Goal: Communication & Community: Answer question/provide support

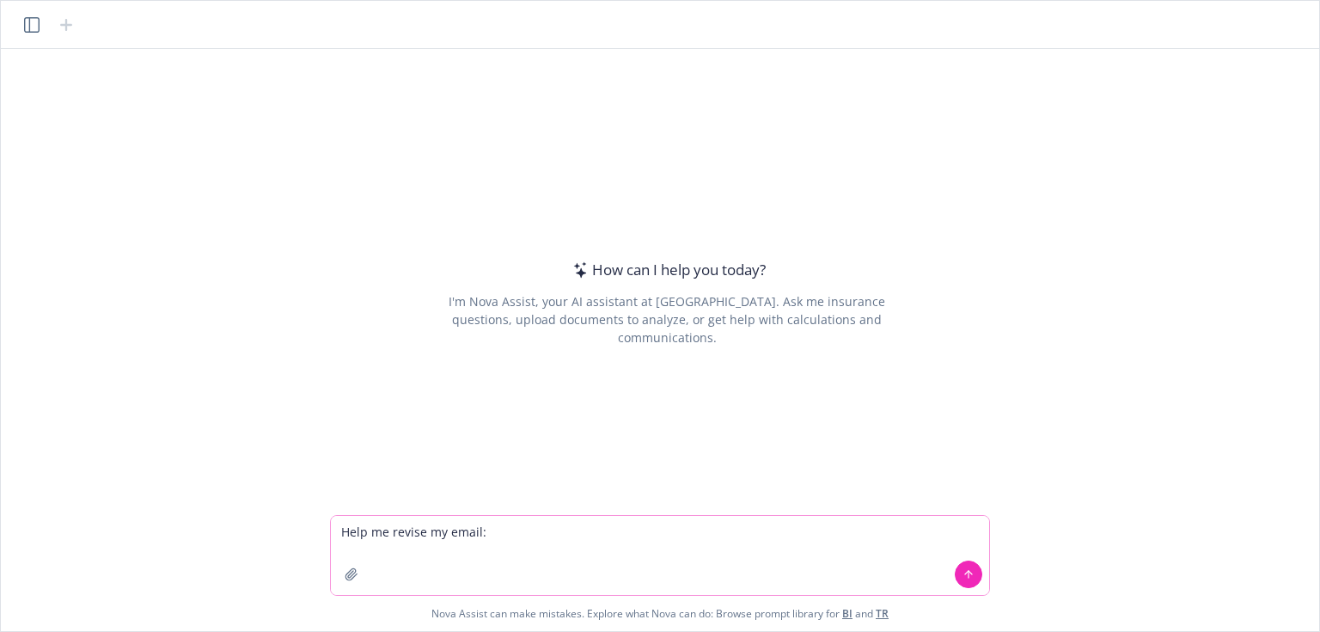
paste textarea "Hi [PERSON_NAME], Happy to weigh in. The email below outlines how to upload add…"
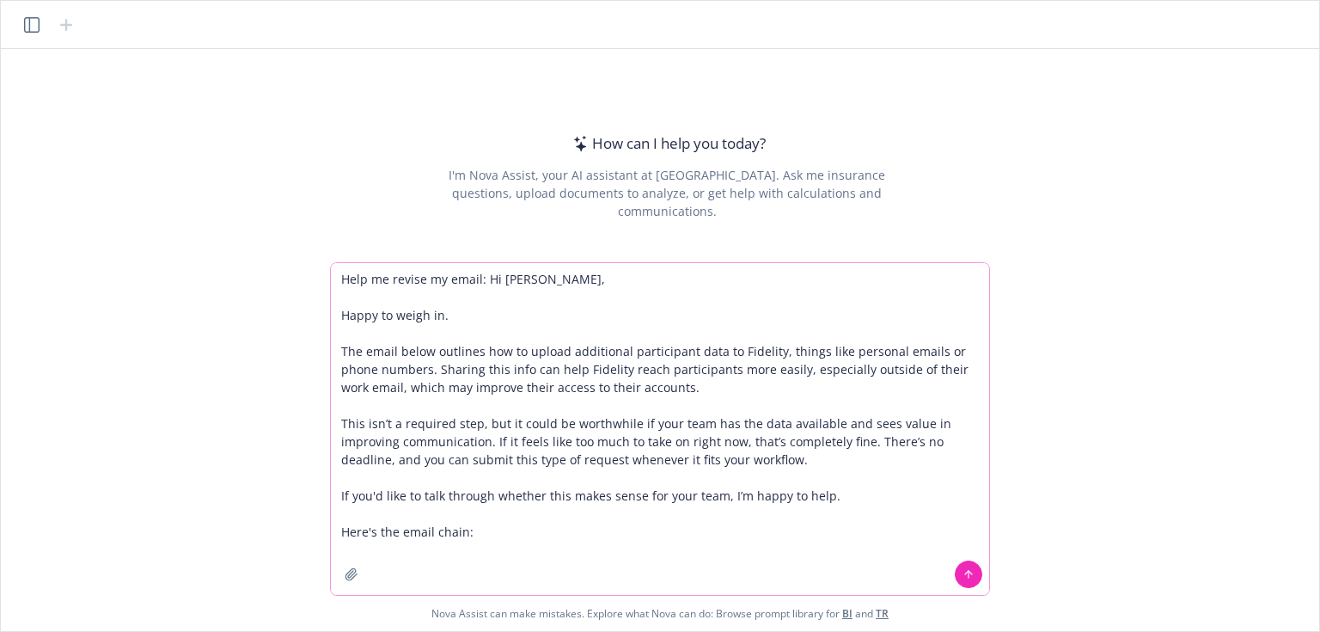
paste textarea "Lore: Ipsumdo Sitametco <adipiscing@elitsed.doe> Temp: Incididu, Utlabo 19, 204…"
type textarea "Lore ip dolors am conse: Ad Elitsed, Doeiu te incid ut. Lab etdol magna aliquae…"
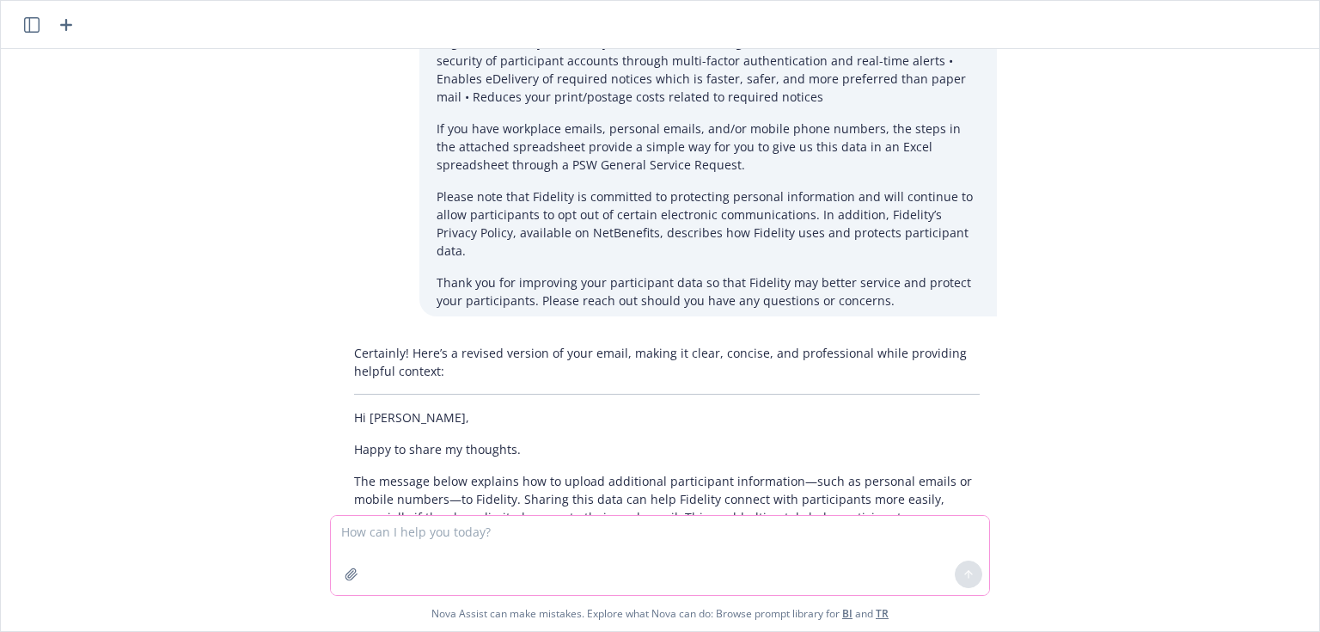
scroll to position [860, 0]
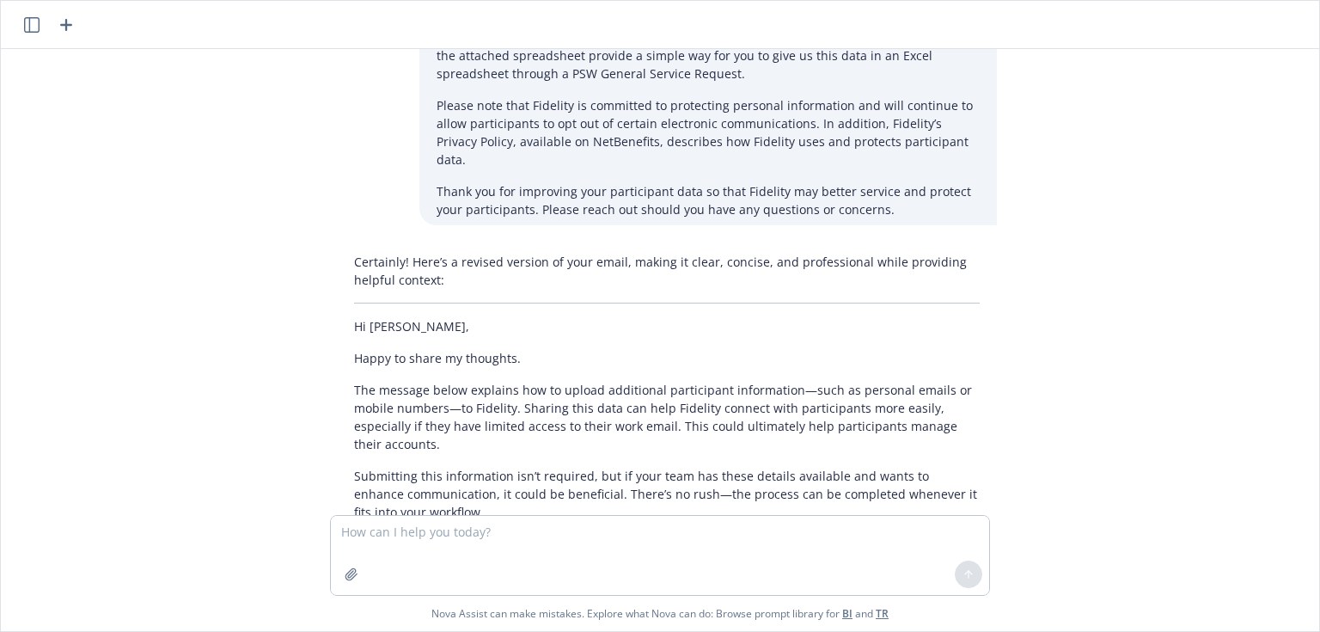
click at [760, 535] on p "If you’d like to discuss whether this makes sense for your team, I’m happy to t…" at bounding box center [667, 544] width 626 height 18
click at [446, 517] on textarea at bounding box center [660, 555] width 658 height 79
paste textarea "L’i dolorsit ame consectet ad elitseddo eiusmodtempori utlaboreetd mag aliq eni…"
type textarea "Loremipsum dol sitametcons ad eli seddo eius tem incid utlab: E’d magnaali eni …"
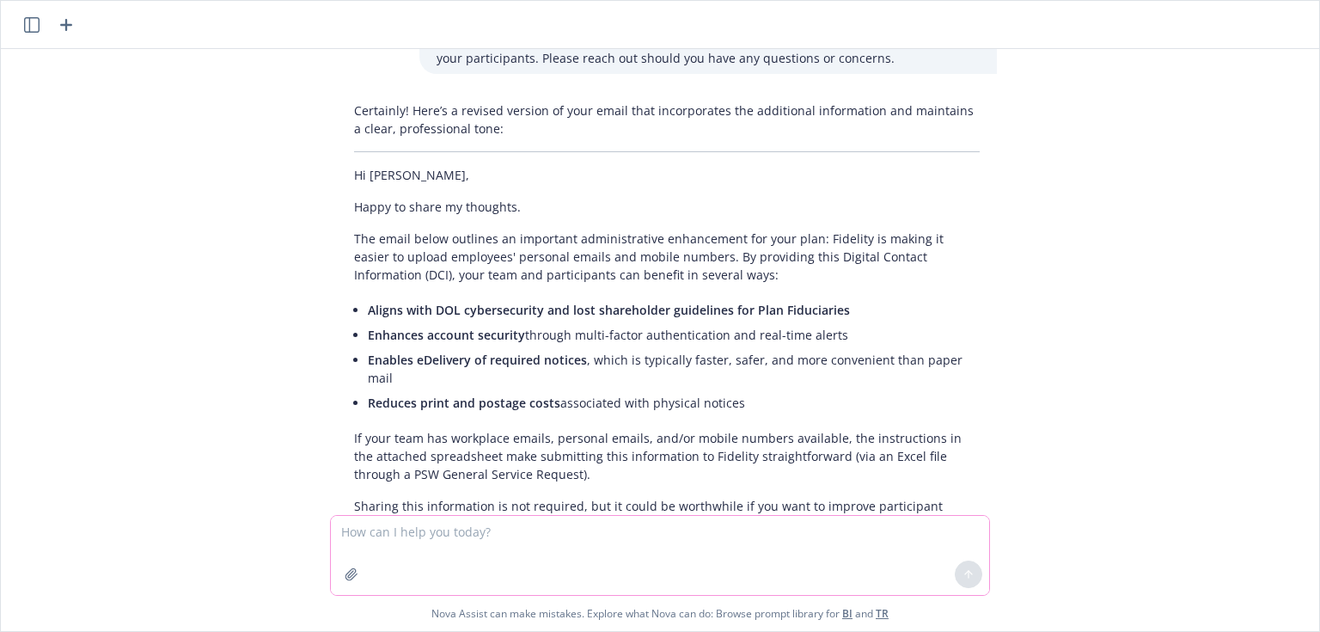
scroll to position [1731, 0]
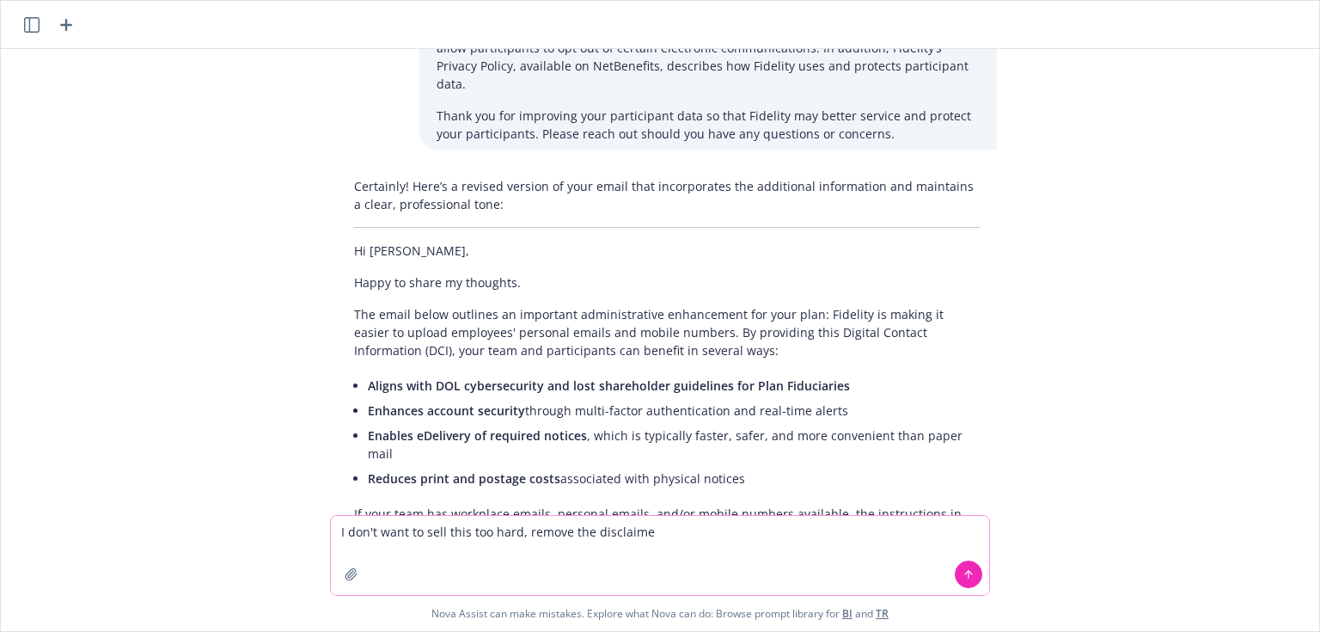
type textarea "I don't want to sell this too hard, remove the disclaimer"
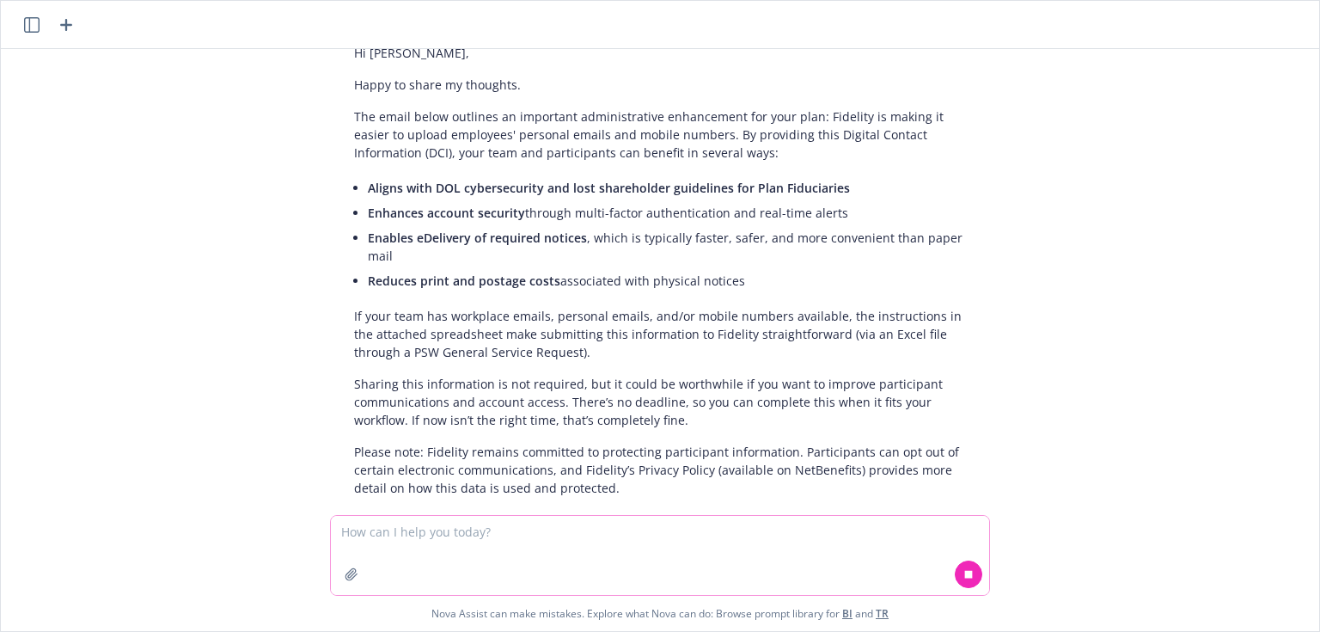
scroll to position [1949, 0]
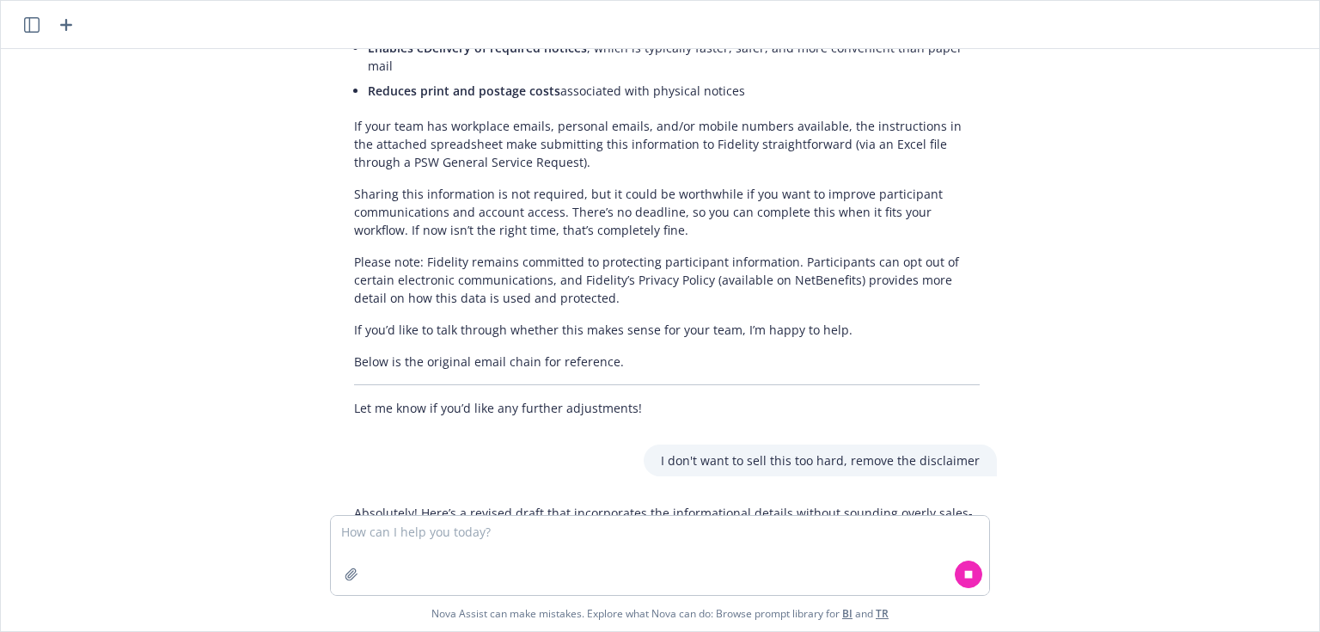
click at [379, 497] on div "Absolutely! Here’s a revised draft that incorporates the informational details …" at bounding box center [667, 595] width 660 height 196
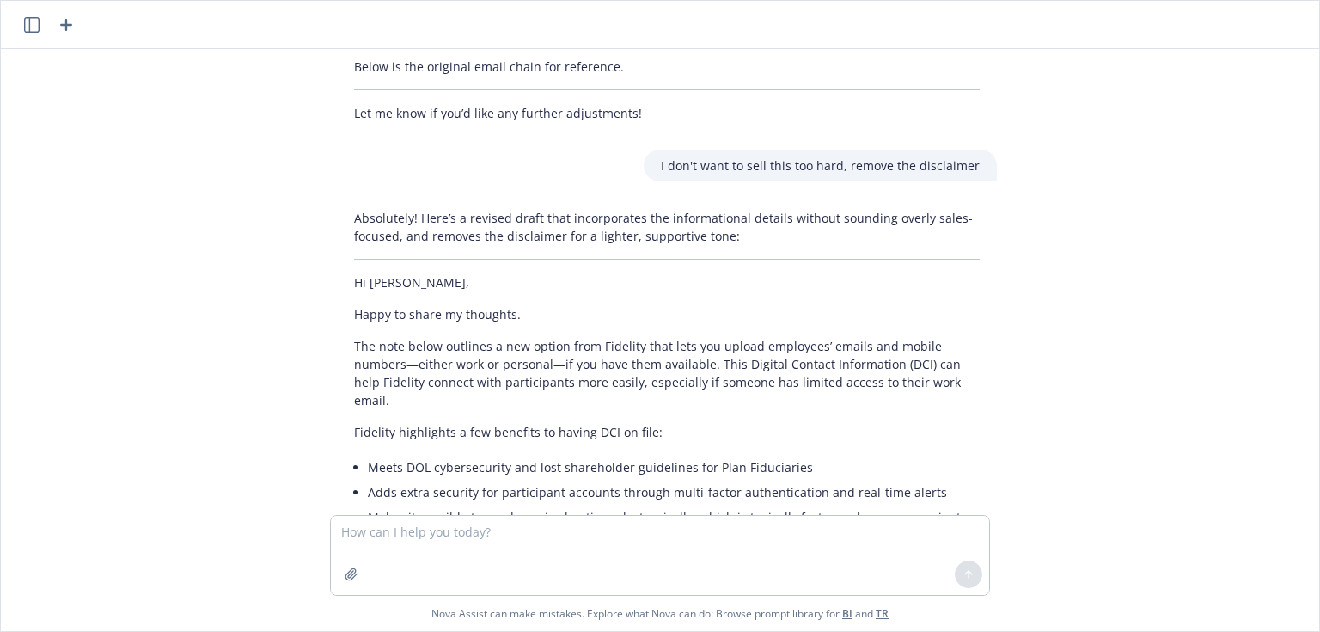
scroll to position [2428, 0]
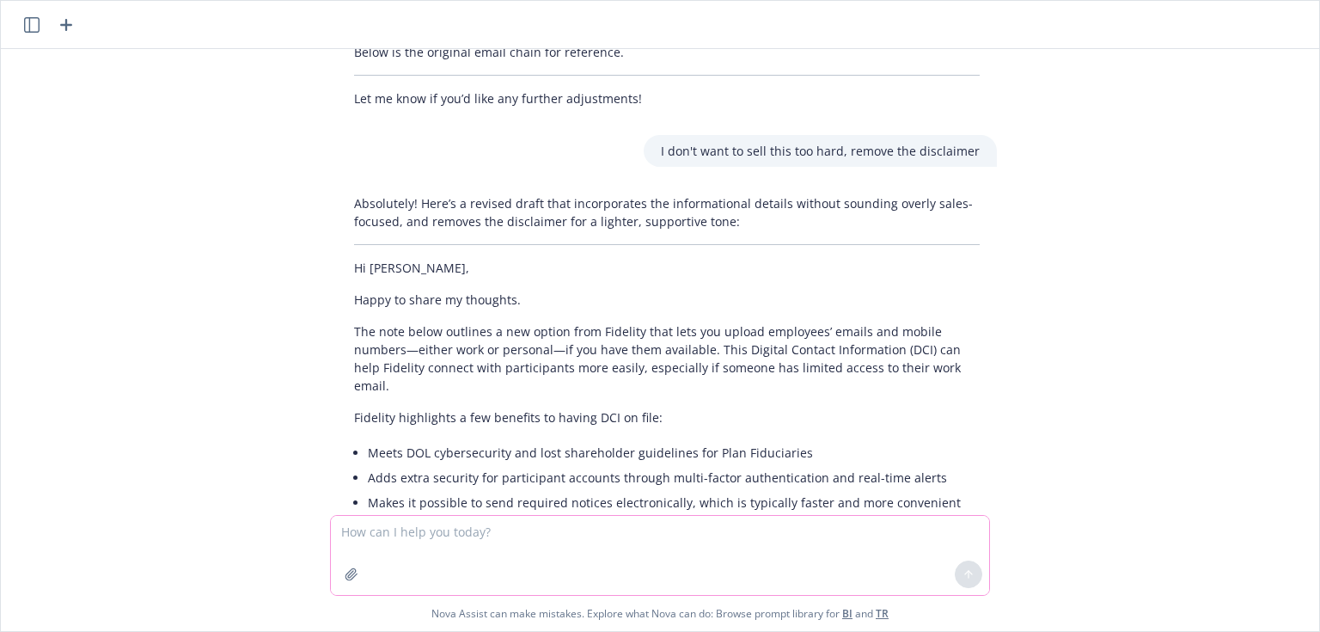
click at [398, 543] on textarea at bounding box center [660, 555] width 658 height 79
type textarea "get rid of em dashes"
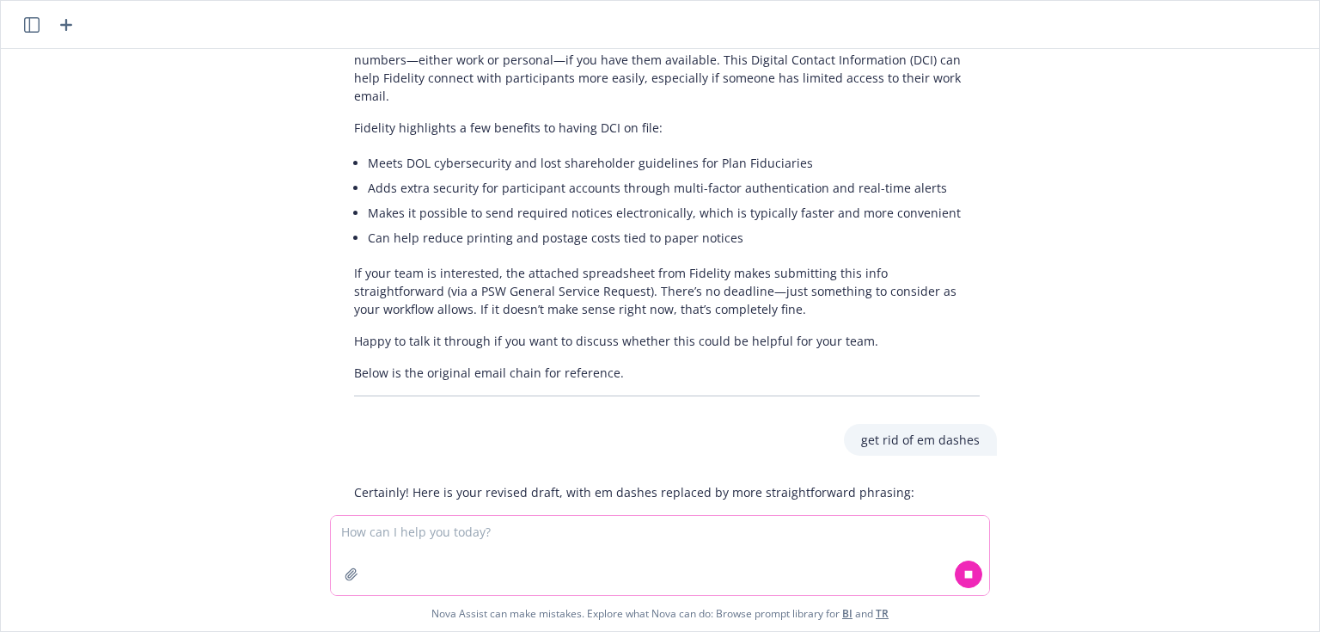
scroll to position [2800, 0]
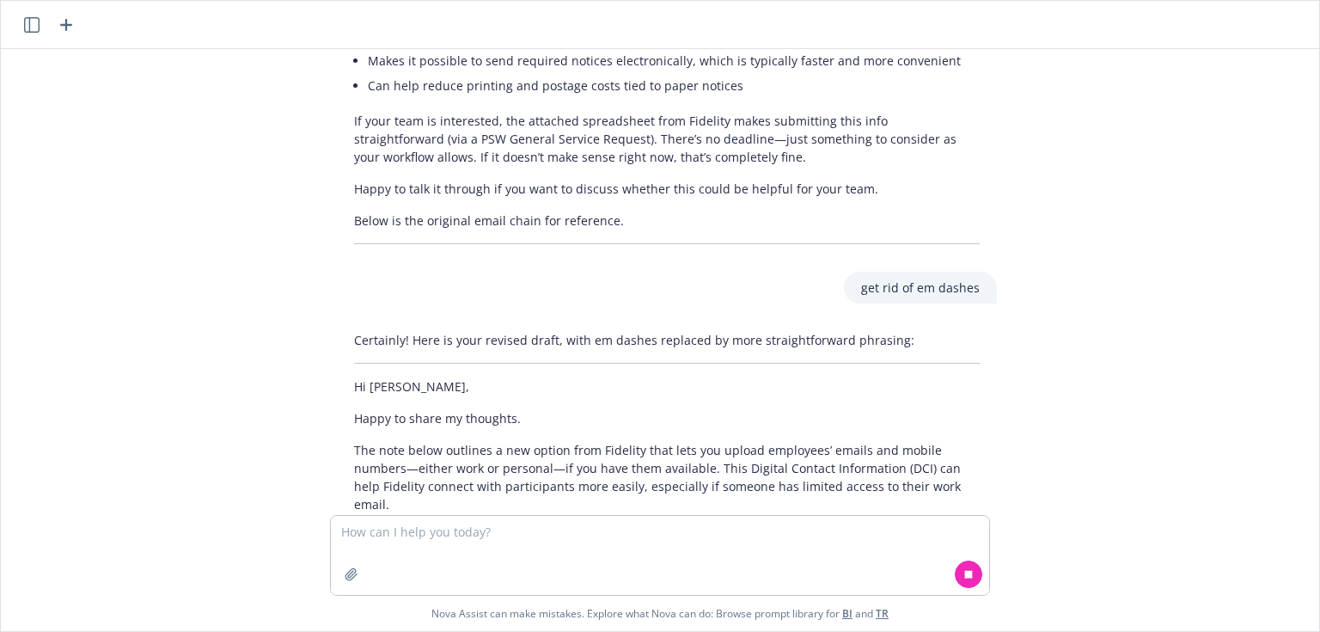
click at [496, 324] on div "Certainly! Here is your revised draft, with em dashes replaced by more straight…" at bounding box center [667, 583] width 660 height 519
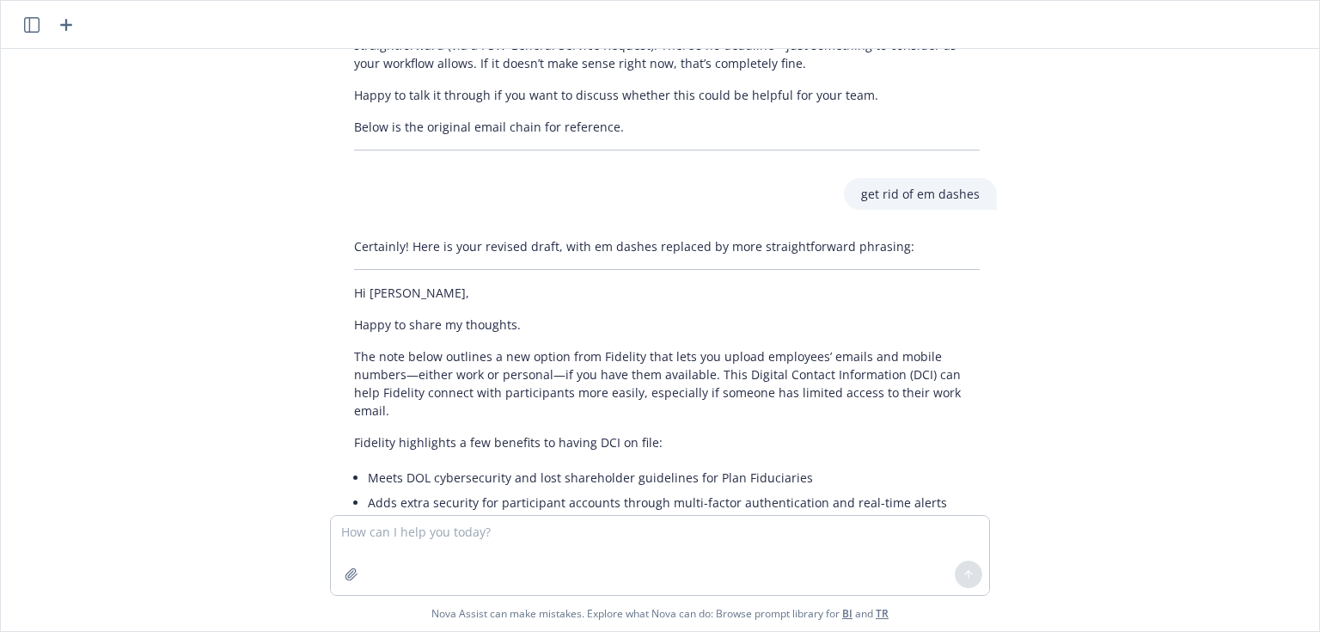
click at [496, 321] on div "Certainly! Here is your revised draft, with em dashes replaced by more straight…" at bounding box center [667, 489] width 660 height 519
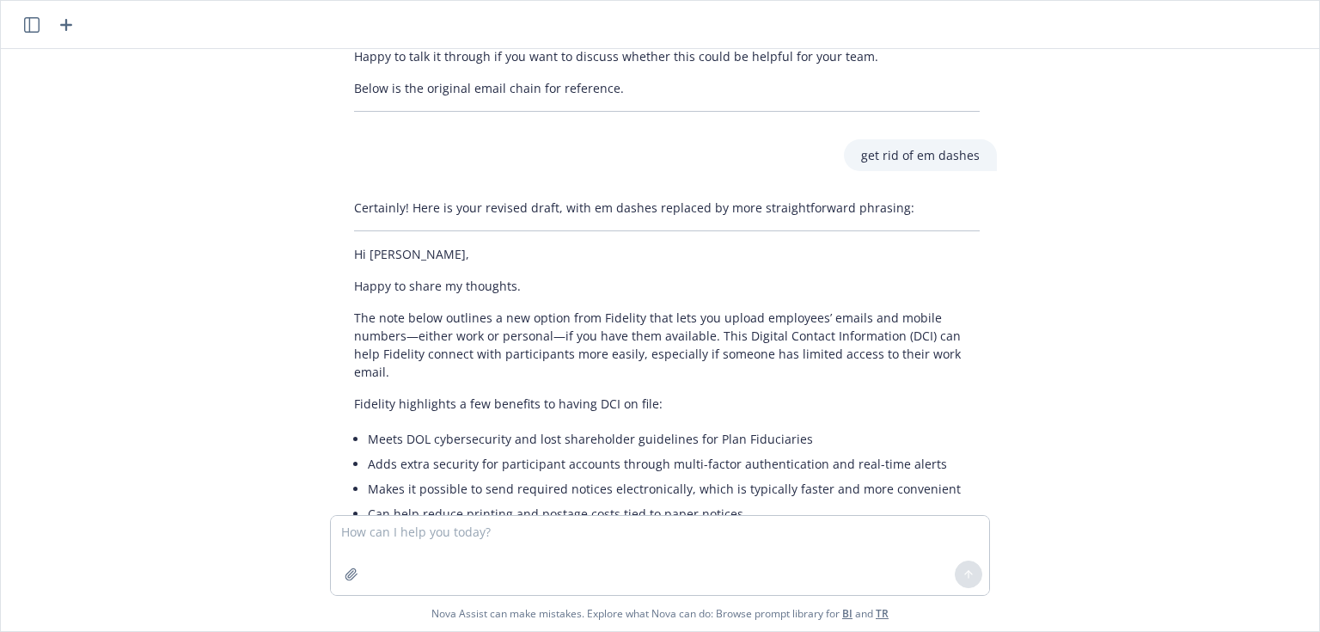
click at [499, 309] on p "The note below outlines a new option from Fidelity that lets you upload employe…" at bounding box center [667, 345] width 626 height 72
copy p "if"
click at [494, 309] on p "The note below outlines a new option from Fidelity that lets you upload employe…" at bounding box center [667, 345] width 626 height 72
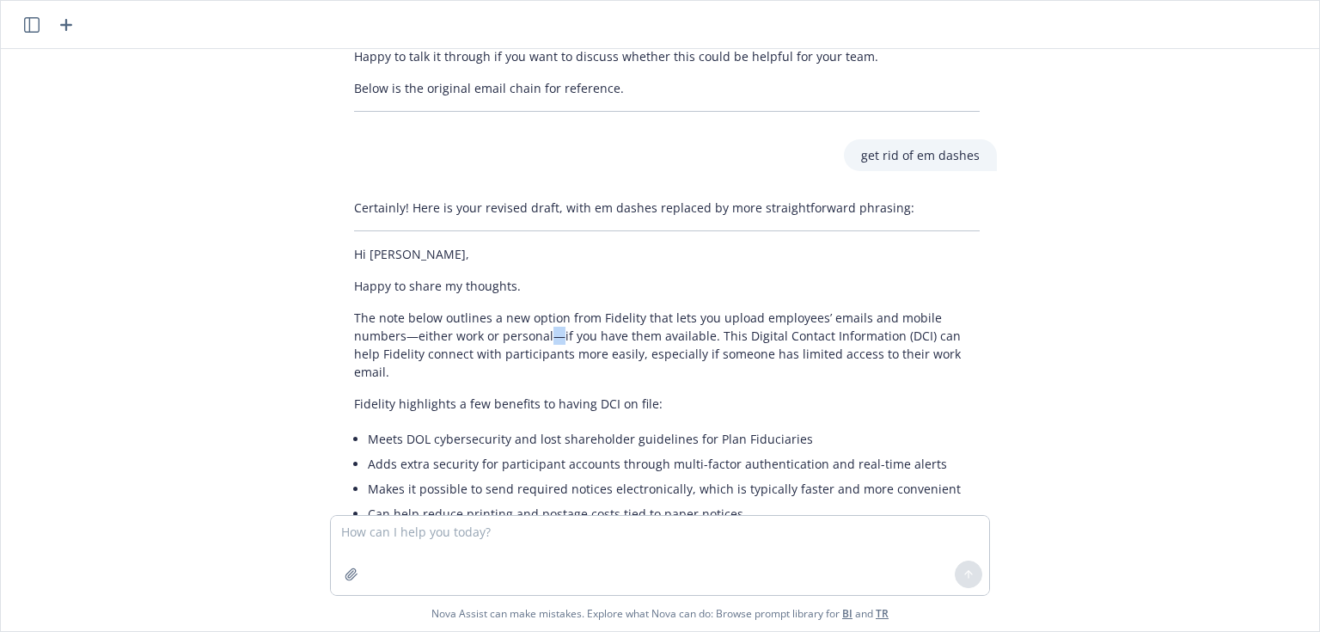
copy p "—"
click at [417, 543] on textarea at bounding box center [660, 555] width 658 height 79
paste textarea "—"
type textarea "dont use this —"
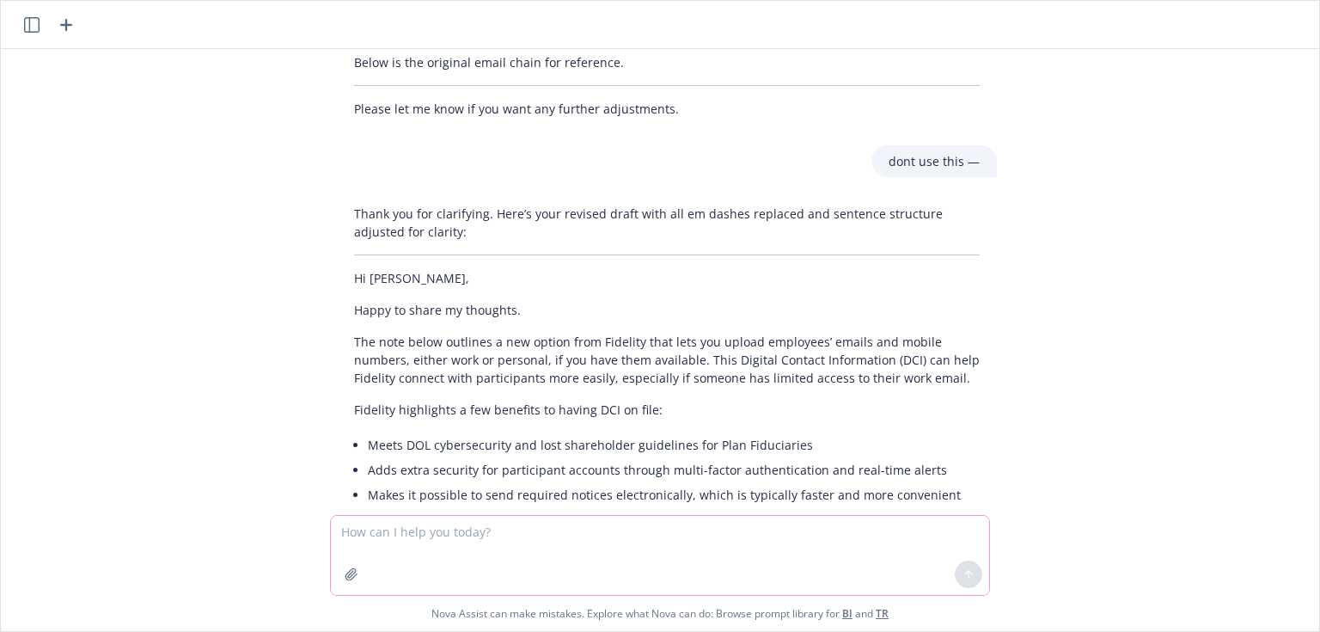
scroll to position [3594, 0]
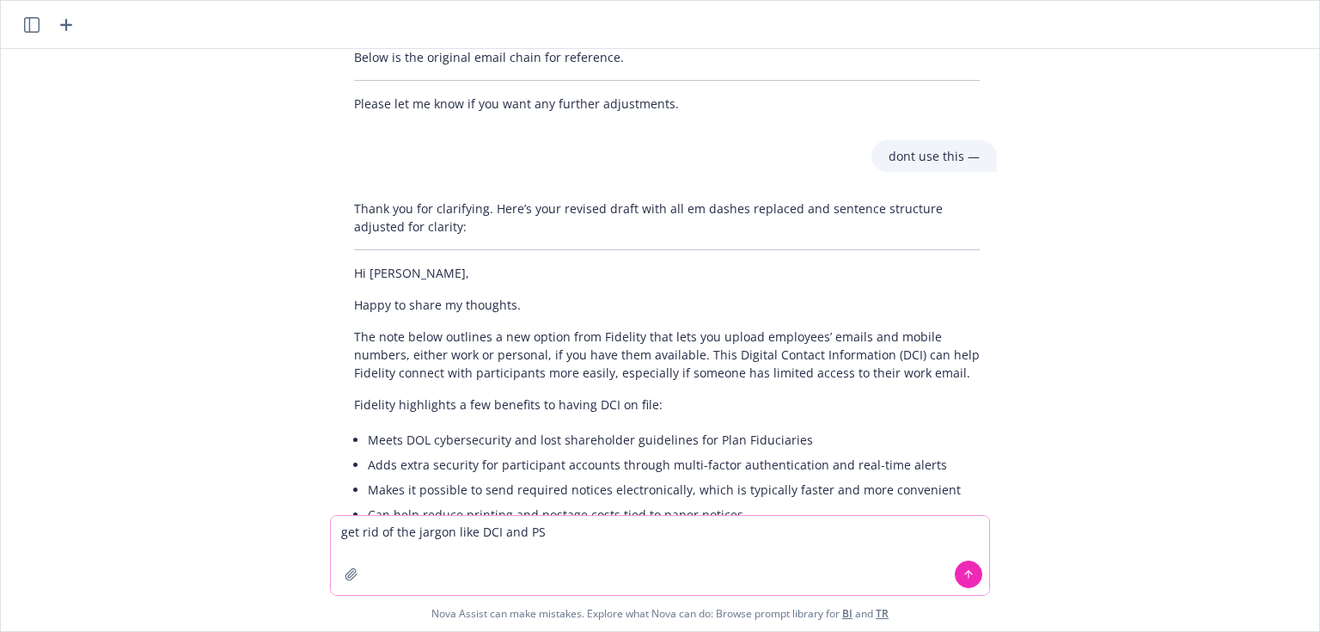
type textarea "get rid of the jargon like DCI and PSW"
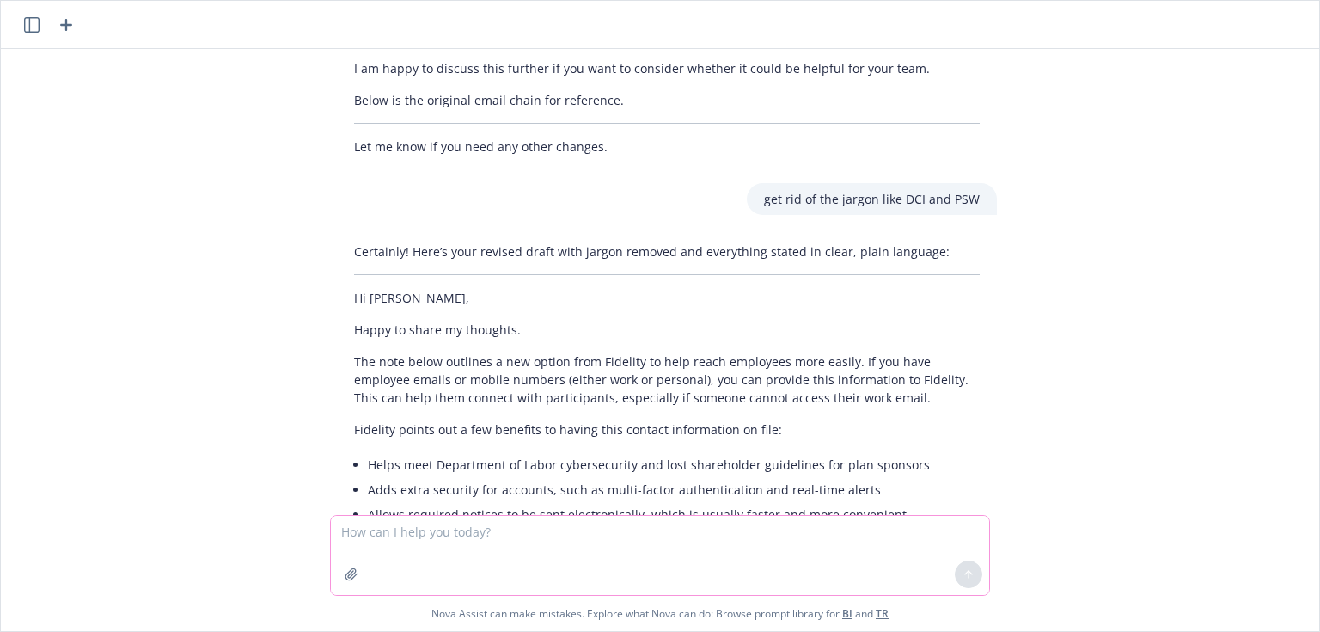
scroll to position [4168, 0]
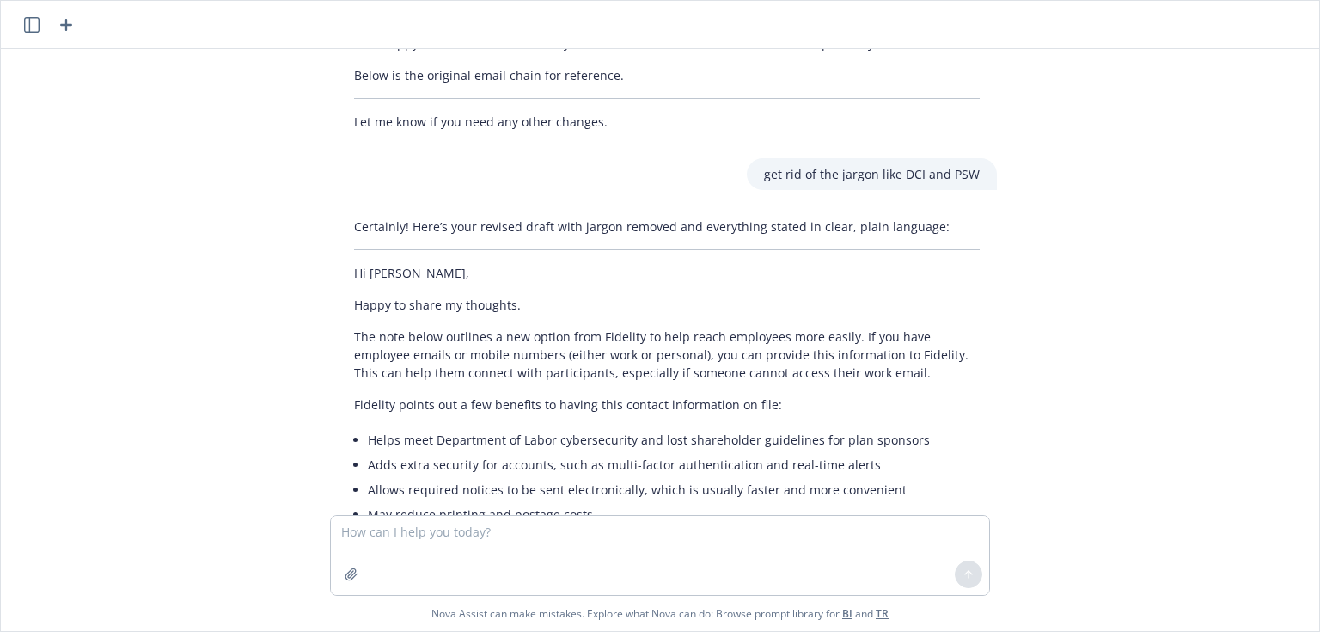
click at [597, 502] on li "May reduce printing and postage costs" at bounding box center [674, 514] width 612 height 25
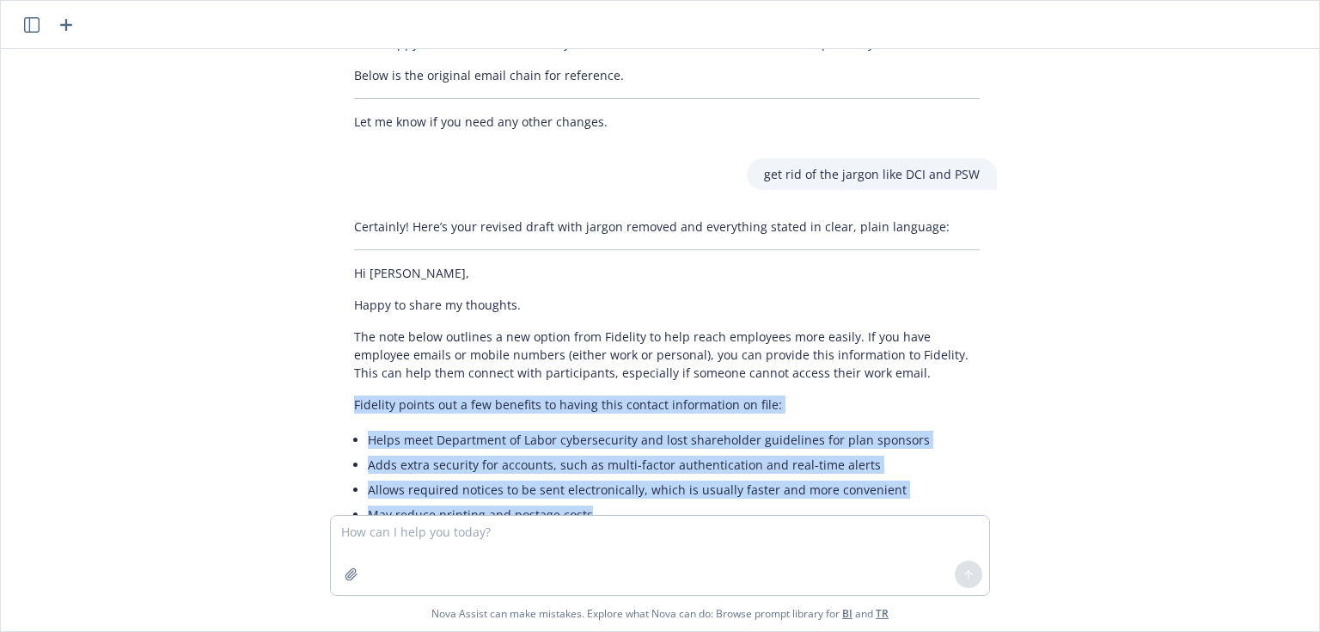
drag, startPoint x: 581, startPoint y: 277, endPoint x: 337, endPoint y: 163, distance: 269.2
click at [337, 211] on div "Certainly! Here’s your revised draft with jargon removed and everything stated …" at bounding box center [667, 461] width 660 height 501
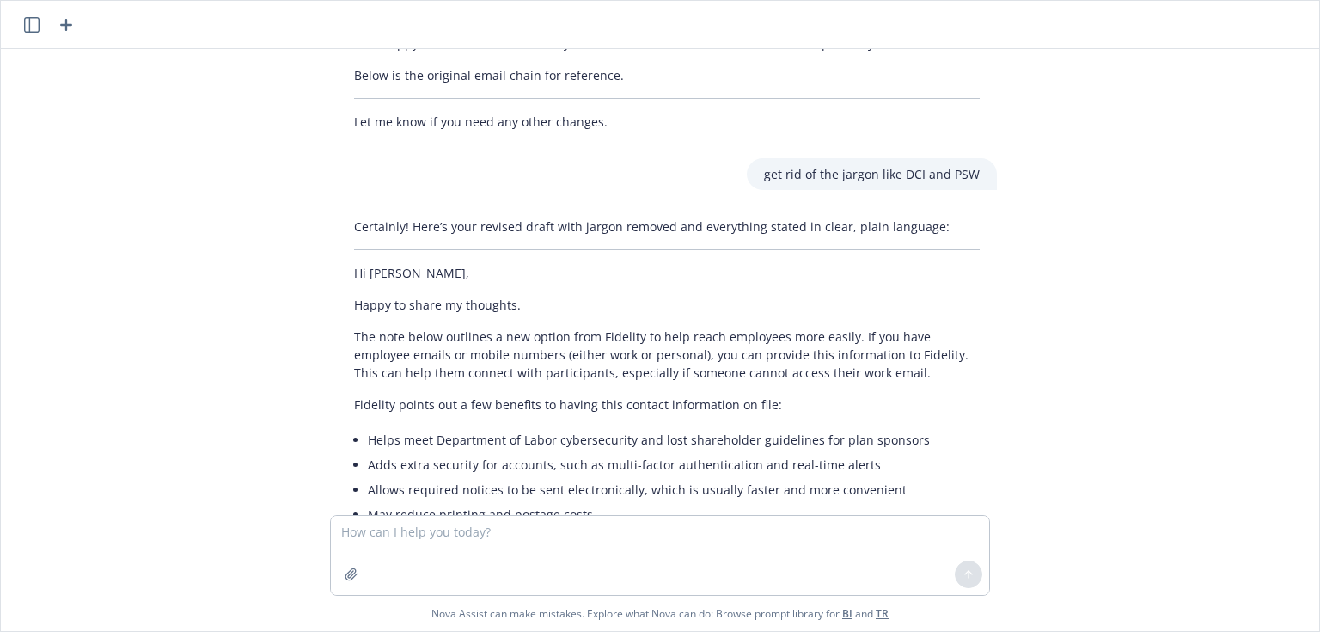
click at [401, 532] on textarea at bounding box center [660, 555] width 658 height 79
paste textarea "—"
type textarea "Reduce this down to 1 sentence: —"
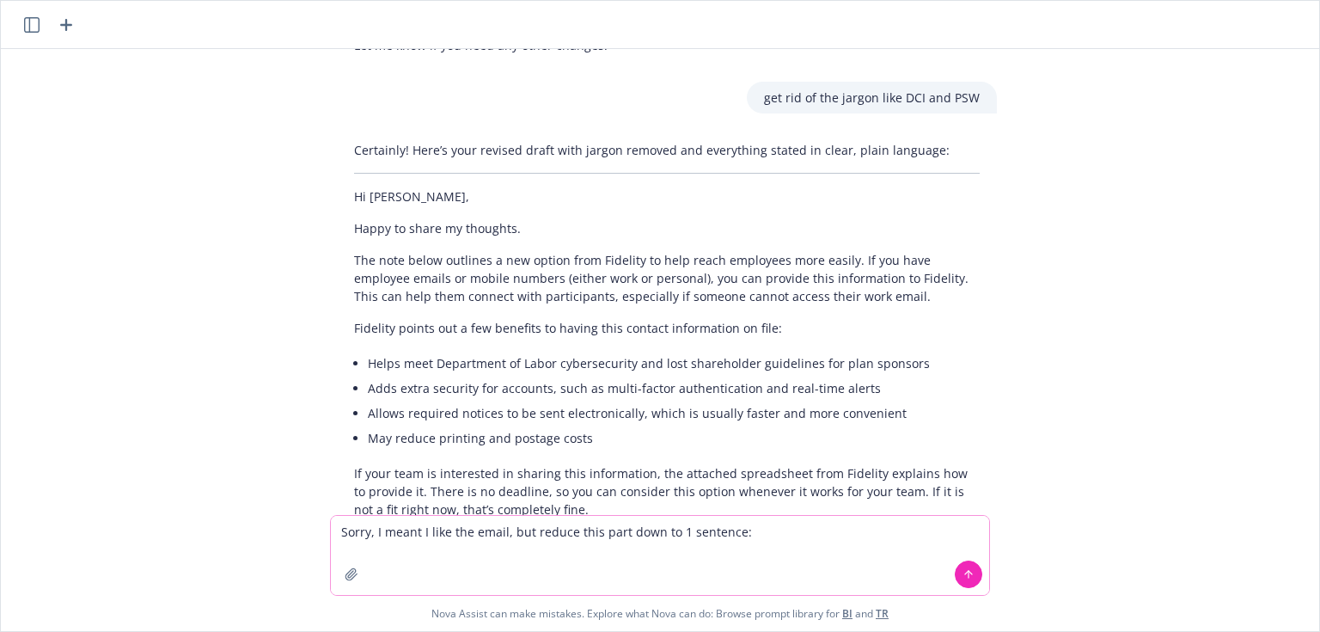
scroll to position [4172, 0]
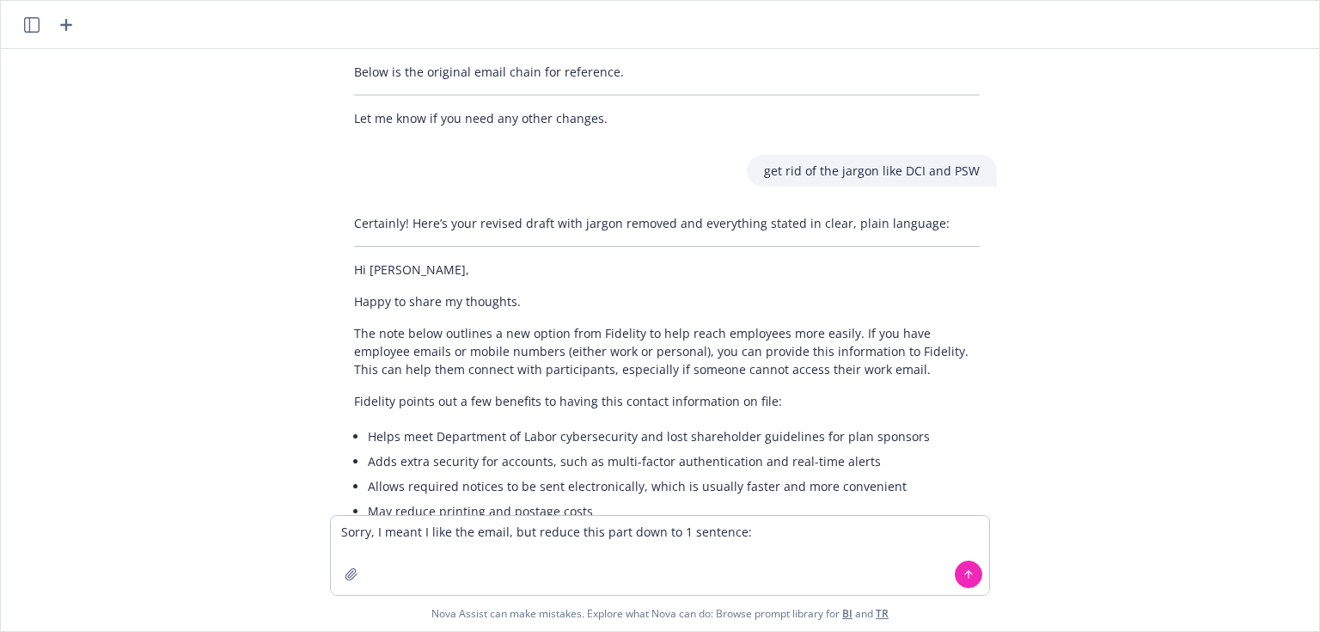
drag, startPoint x: 537, startPoint y: 265, endPoint x: 585, endPoint y: 282, distance: 50.3
click at [540, 499] on li "May reduce printing and postage costs" at bounding box center [674, 511] width 612 height 25
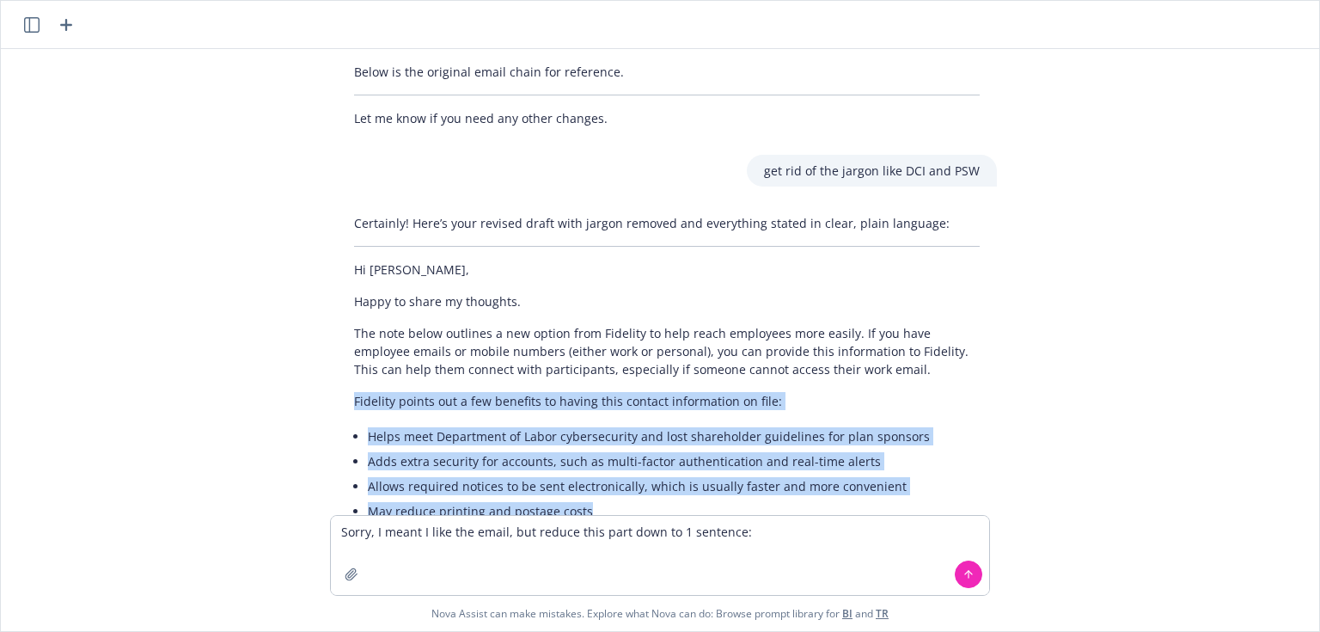
drag, startPoint x: 459, startPoint y: 218, endPoint x: 300, endPoint y: 166, distance: 167.4
click at [300, 166] on div "Help me revise my email: Hi [PERSON_NAME], Happy to weigh in. The email below o…" at bounding box center [660, 282] width 1305 height 466
copy div "Fidelity points out a few benefits to having this contact information on file: …"
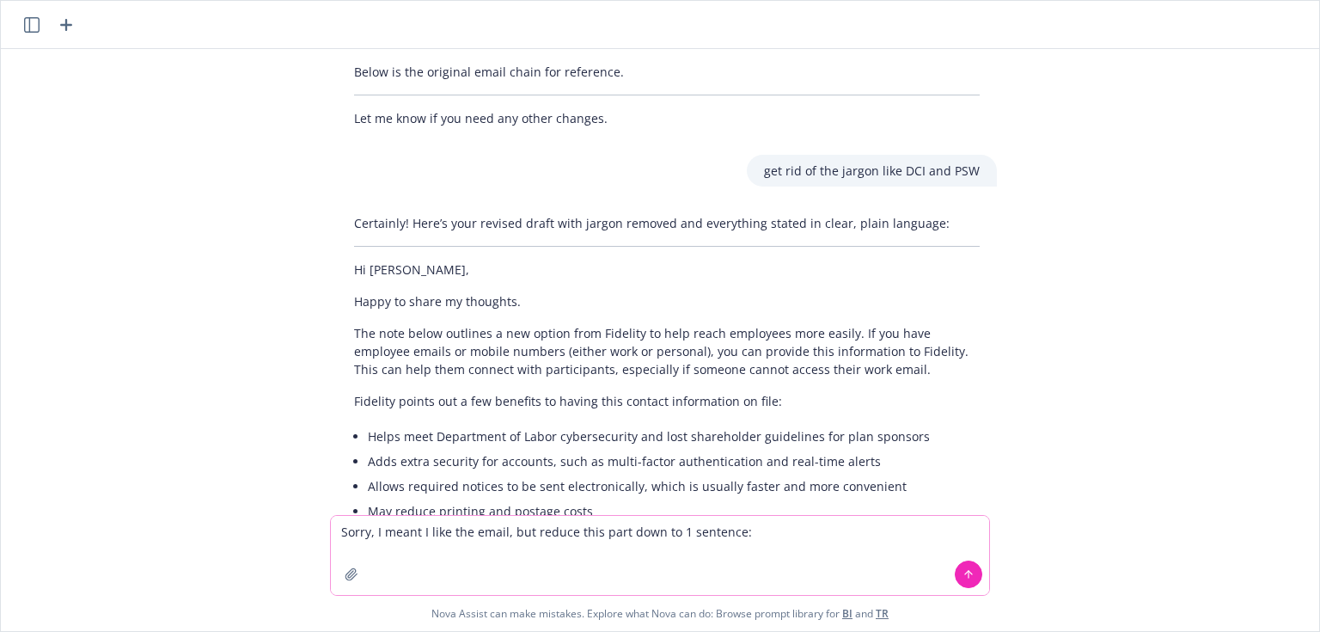
click at [789, 537] on textarea "Sorry, I meant I like the email, but reduce this part down to 1 sentence:" at bounding box center [660, 555] width 658 height 79
paste textarea "Fidelity points out a few benefits to having this contact information on file: …"
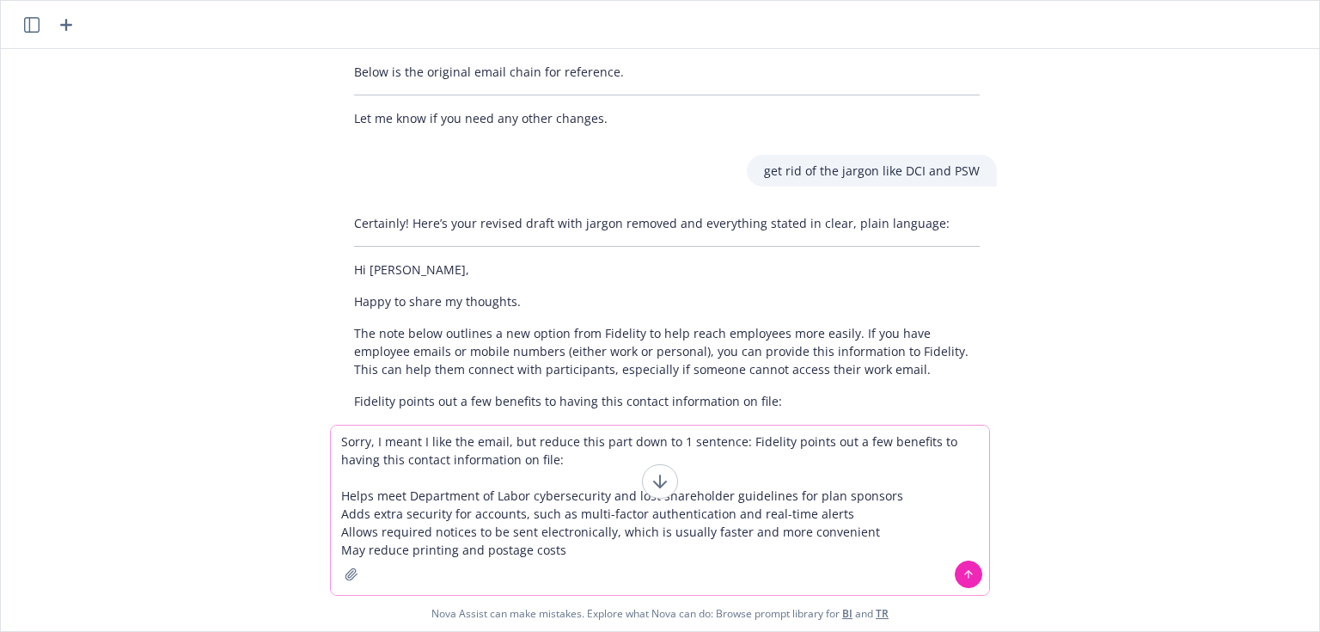
type textarea "Sorry, I meant I like the email, but reduce this part down to 1 sentence: Fidel…"
click at [973, 569] on icon at bounding box center [969, 574] width 12 height 12
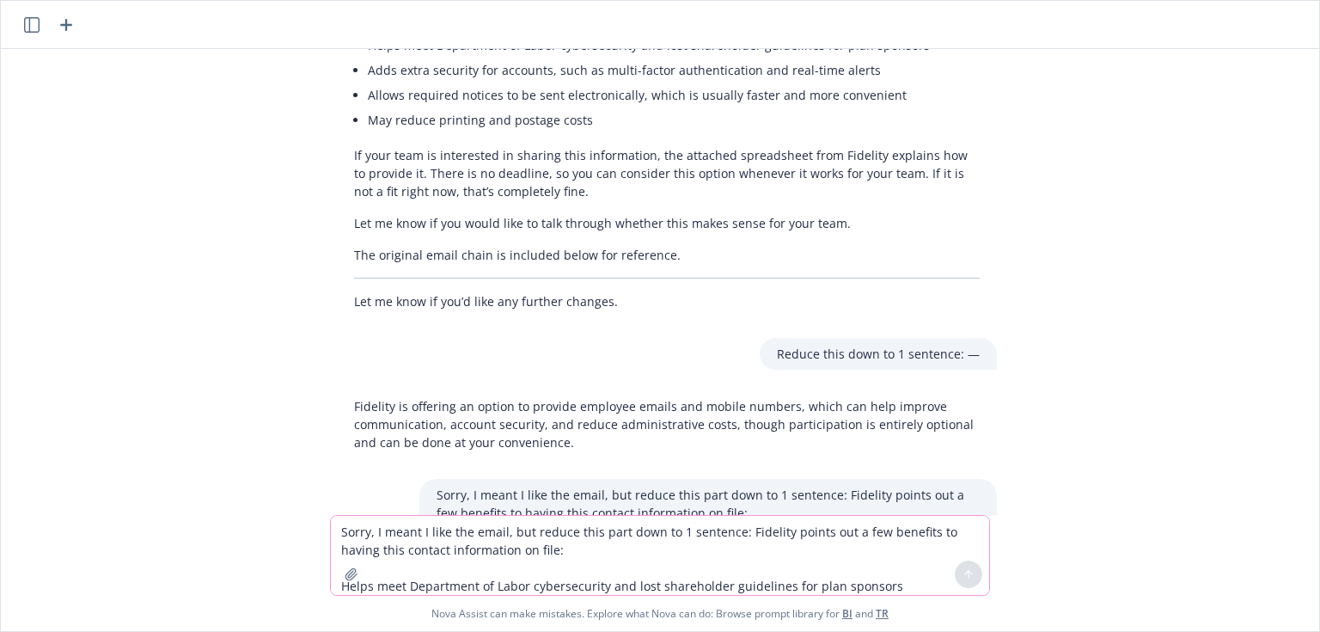
scroll to position [4568, 0]
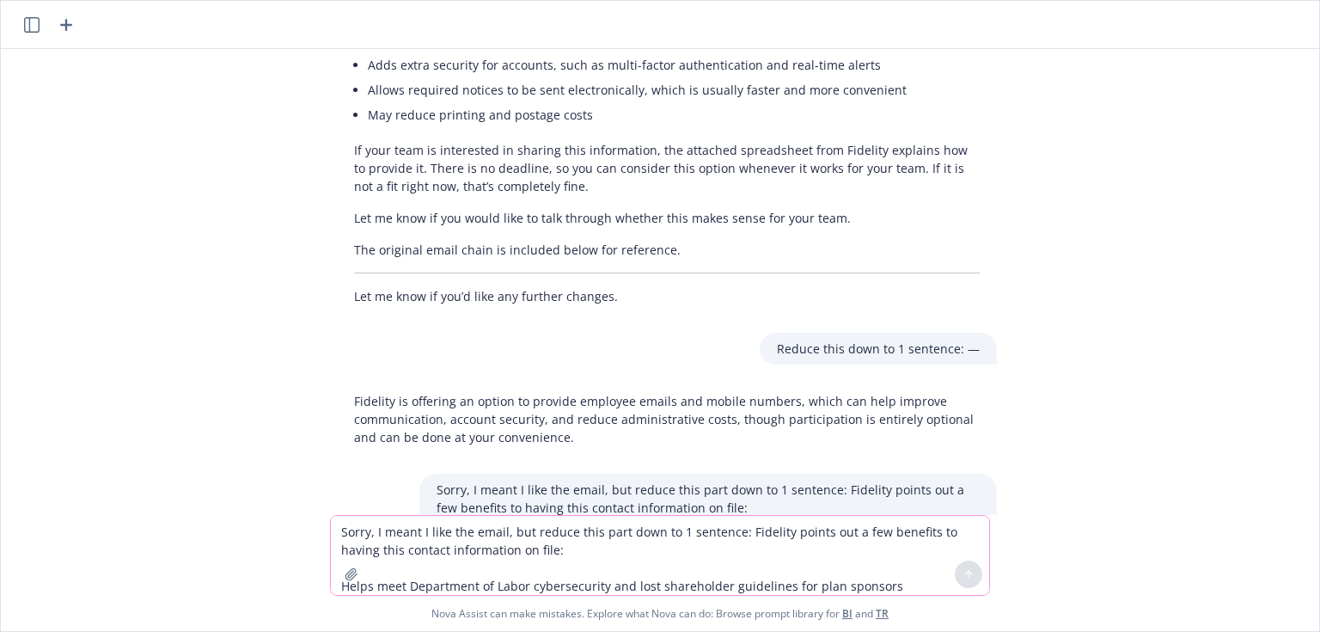
click at [662, 538] on textarea "Sorry, I meant I like the email, but reduce this part down to 1 sentence: Fidel…" at bounding box center [660, 555] width 658 height 79
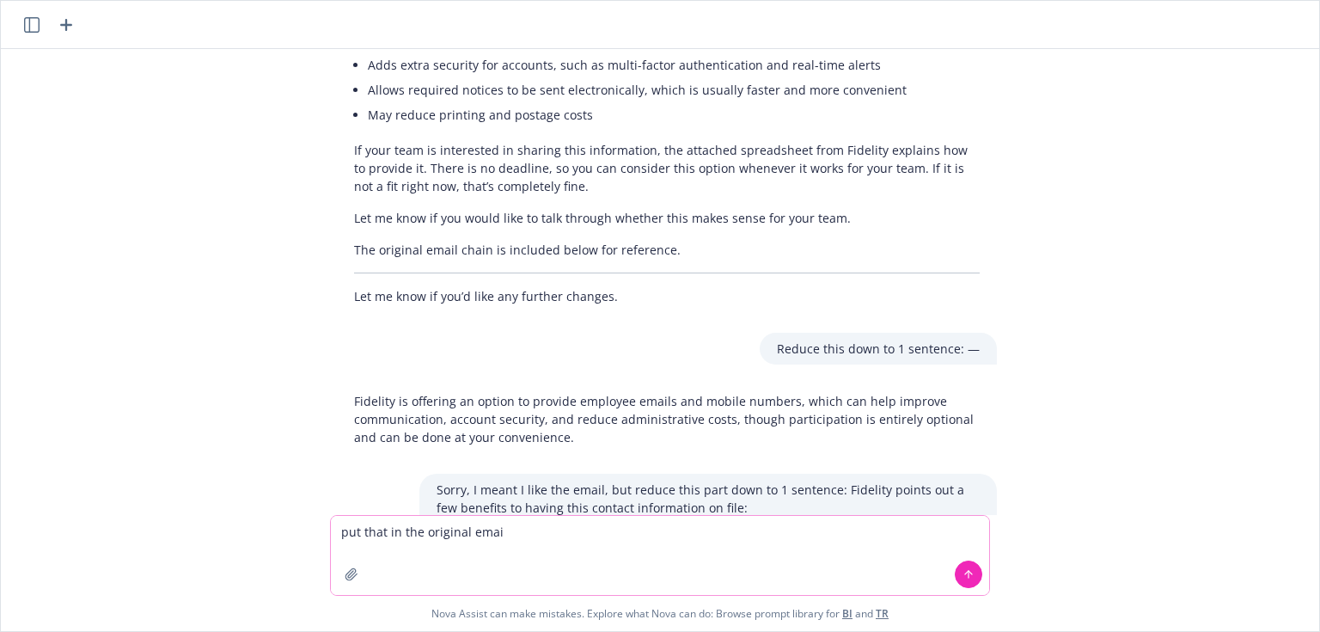
type textarea "put that in the original email"
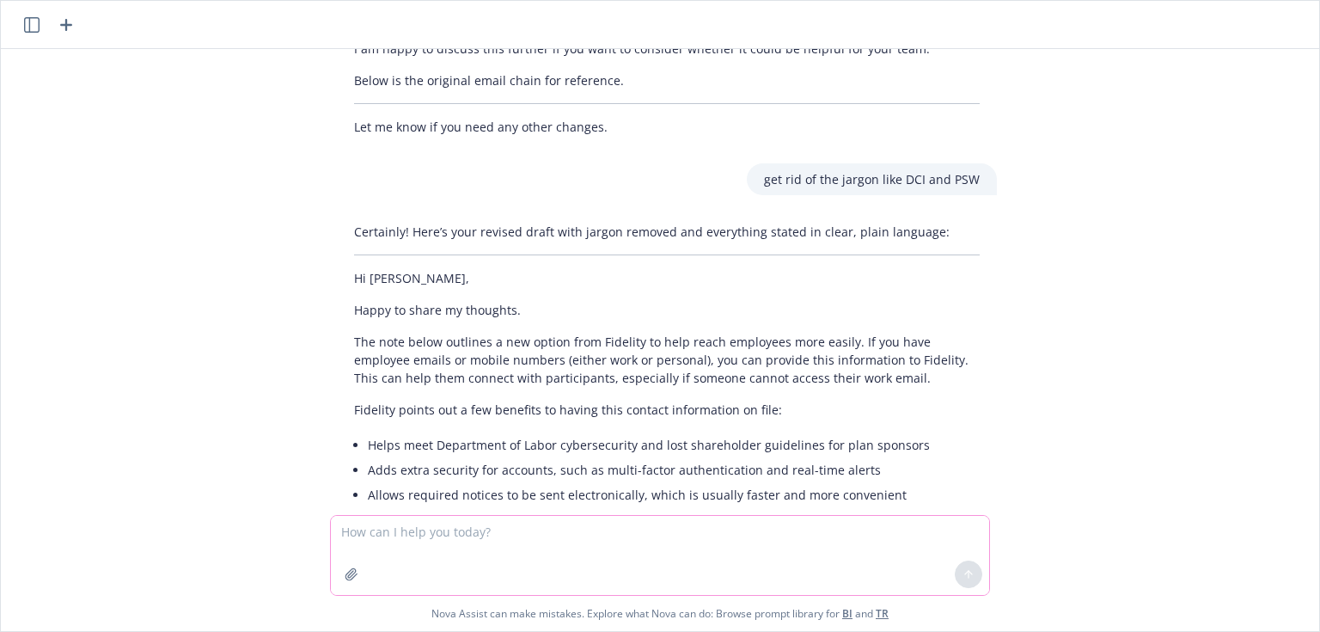
scroll to position [4121, 0]
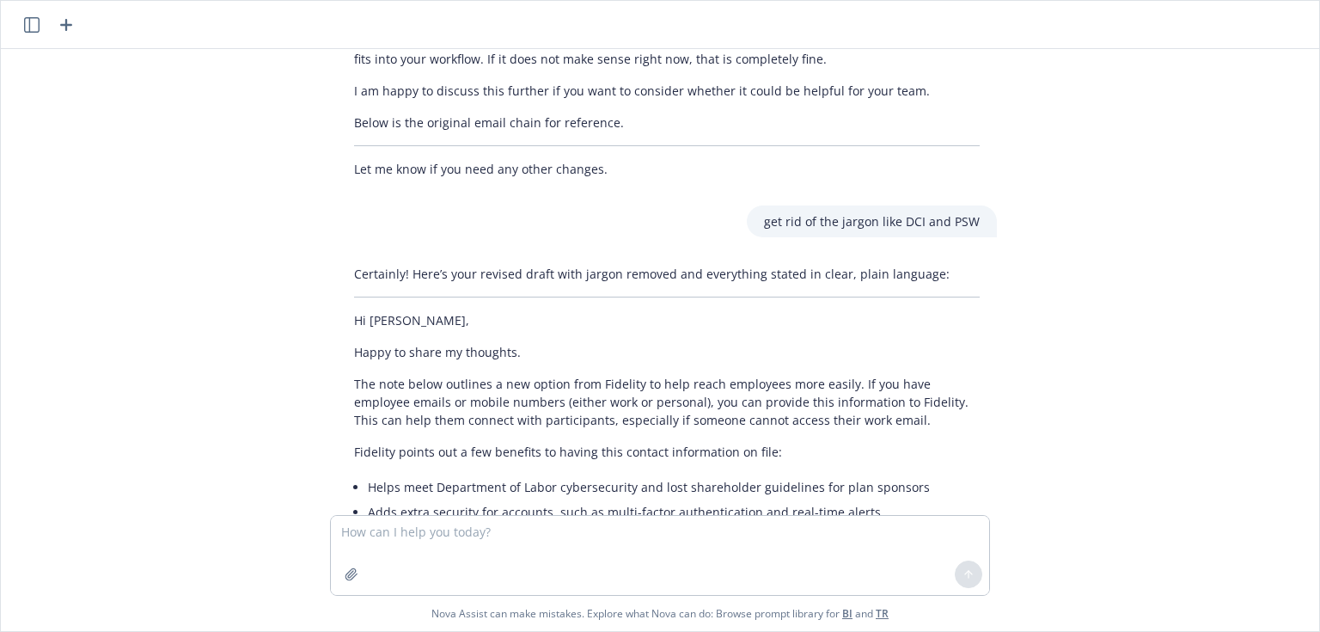
click at [540, 375] on p "The note below outlines a new option from Fidelity to help reach employees more…" at bounding box center [667, 402] width 626 height 54
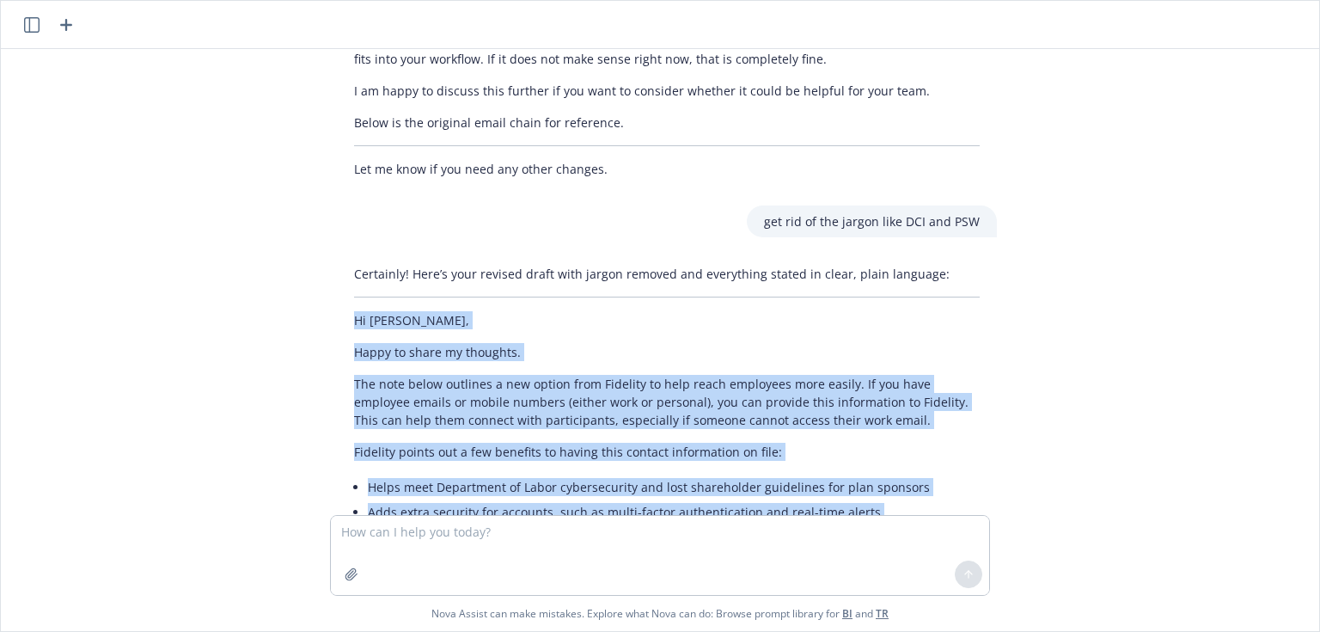
drag, startPoint x: 347, startPoint y: 85, endPoint x: 847, endPoint y: 433, distance: 608.8
click at [847, 433] on div "Certainly! Here’s your revised draft with jargon removed and everything stated …" at bounding box center [667, 508] width 660 height 501
copy div "Lo Ipsumdo, Sitam co adipi el seddoeiu. Tem inci utlab etdolore m ali enimad mi…"
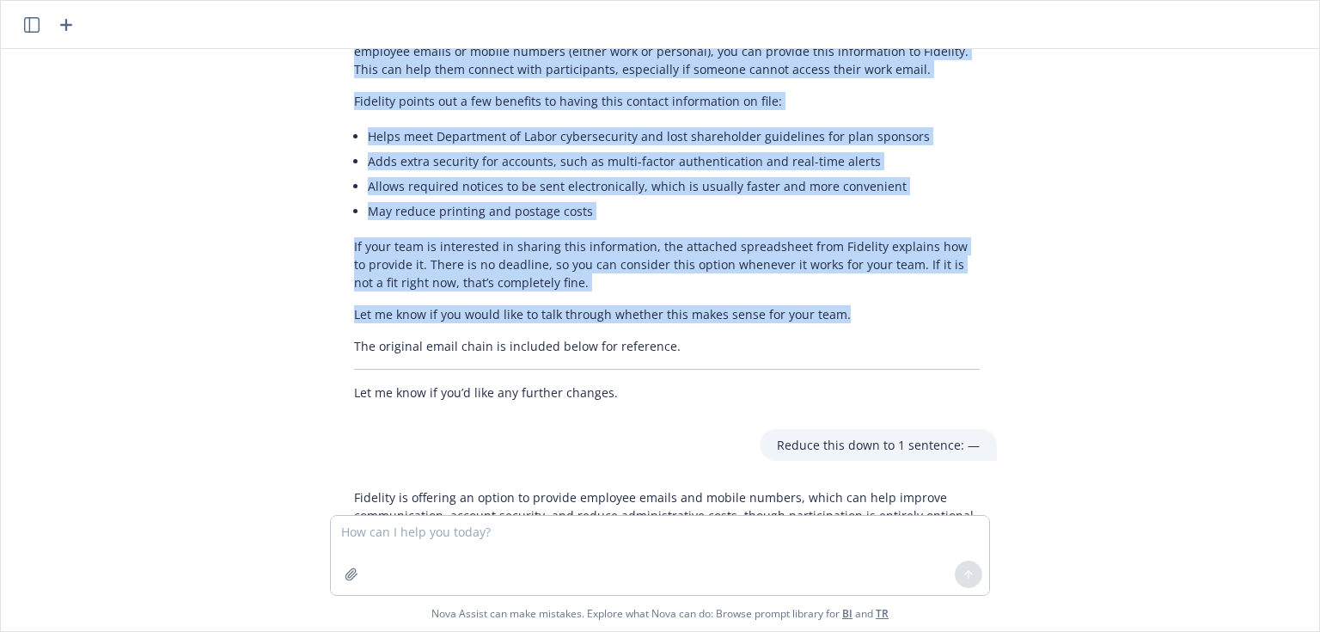
scroll to position [5015, 0]
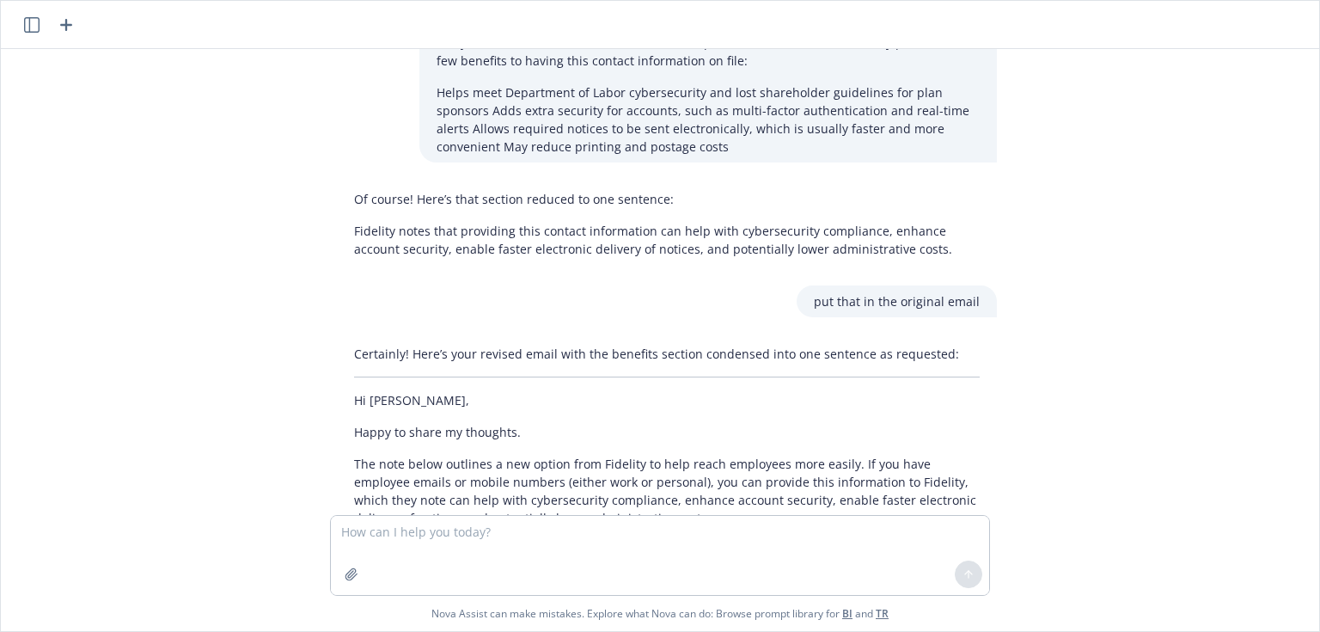
click at [458, 541] on p "If your team is interested in sharing this information, the attached spreadshee…" at bounding box center [667, 568] width 626 height 54
click at [524, 541] on p "If your team is interested in sharing this information, the attached spreadshee…" at bounding box center [667, 568] width 626 height 54
drag, startPoint x: 547, startPoint y: 352, endPoint x: 427, endPoint y: 330, distance: 121.6
click at [427, 541] on p "If your team is interested in sharing this information, the attached spreadshee…" at bounding box center [667, 568] width 626 height 54
click at [425, 541] on p "If your team is interested in sharing this information, the attached spreadshee…" at bounding box center [667, 568] width 626 height 54
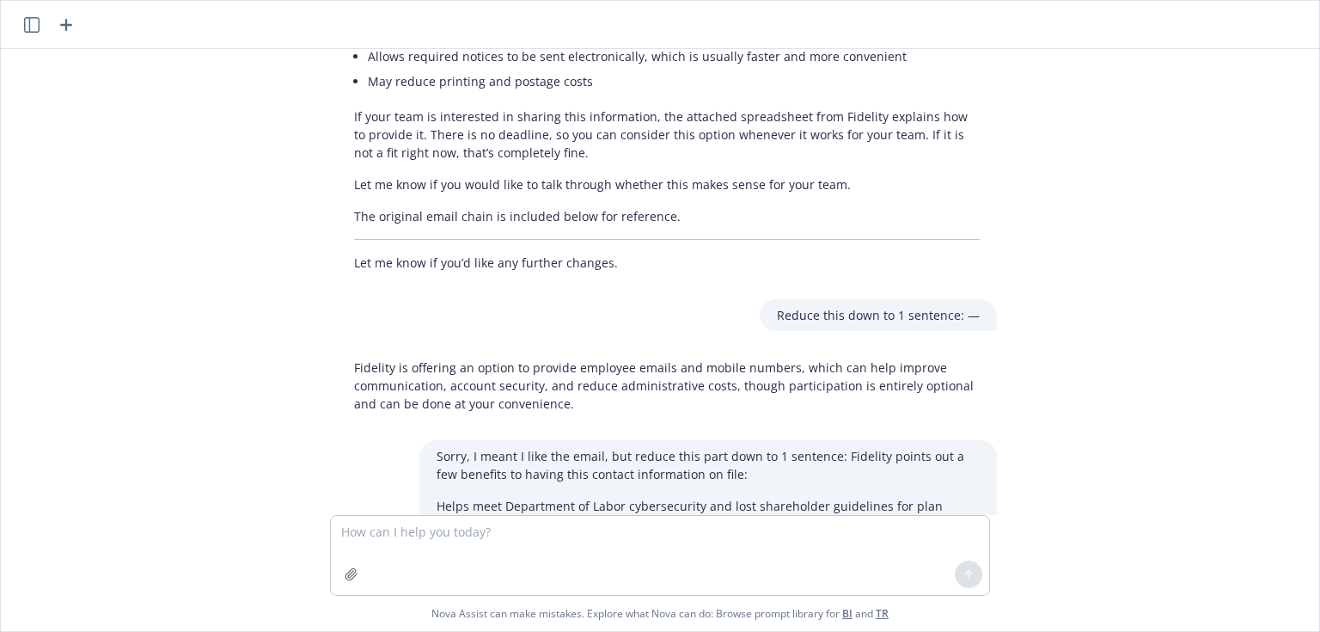
scroll to position [4602, 0]
click at [474, 440] on div "Help me revise my email: Hi [PERSON_NAME], Happy to weigh in. The email below o…" at bounding box center [660, 282] width 1305 height 466
drag, startPoint x: 876, startPoint y: 430, endPoint x: 294, endPoint y: 406, distance: 582.4
click at [295, 406] on div "Help me revise my email: Hi [PERSON_NAME], Happy to weigh in. The email below o…" at bounding box center [660, 282] width 1305 height 466
copy p "Fidelity notes that providing this contact information can help with cybersecur…"
